Goal: Find specific page/section: Find specific page/section

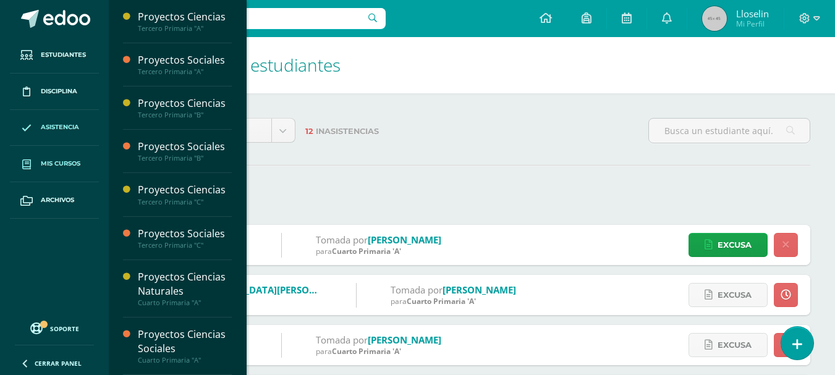
click at [57, 163] on span "Mis cursos" at bounding box center [61, 164] width 40 height 10
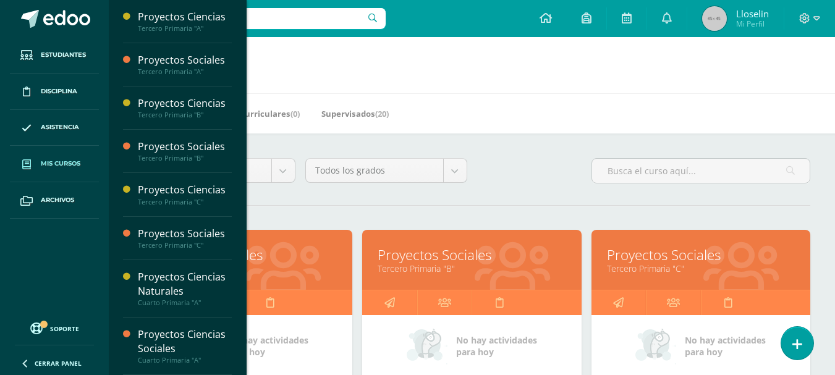
click at [511, 111] on div "Mis Cursos (10) Mis Extracurriculares (0) Supervisados (20)" at bounding box center [487, 113] width 756 height 40
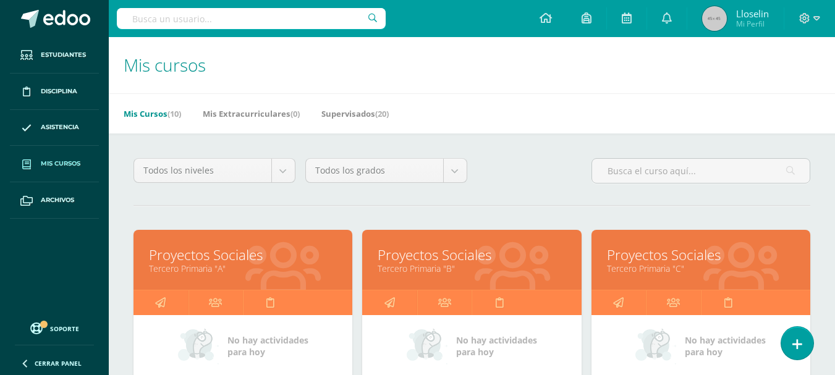
click at [568, 87] on h1 "Mis cursos" at bounding box center [472, 65] width 697 height 56
